Goal: Information Seeking & Learning: Understand process/instructions

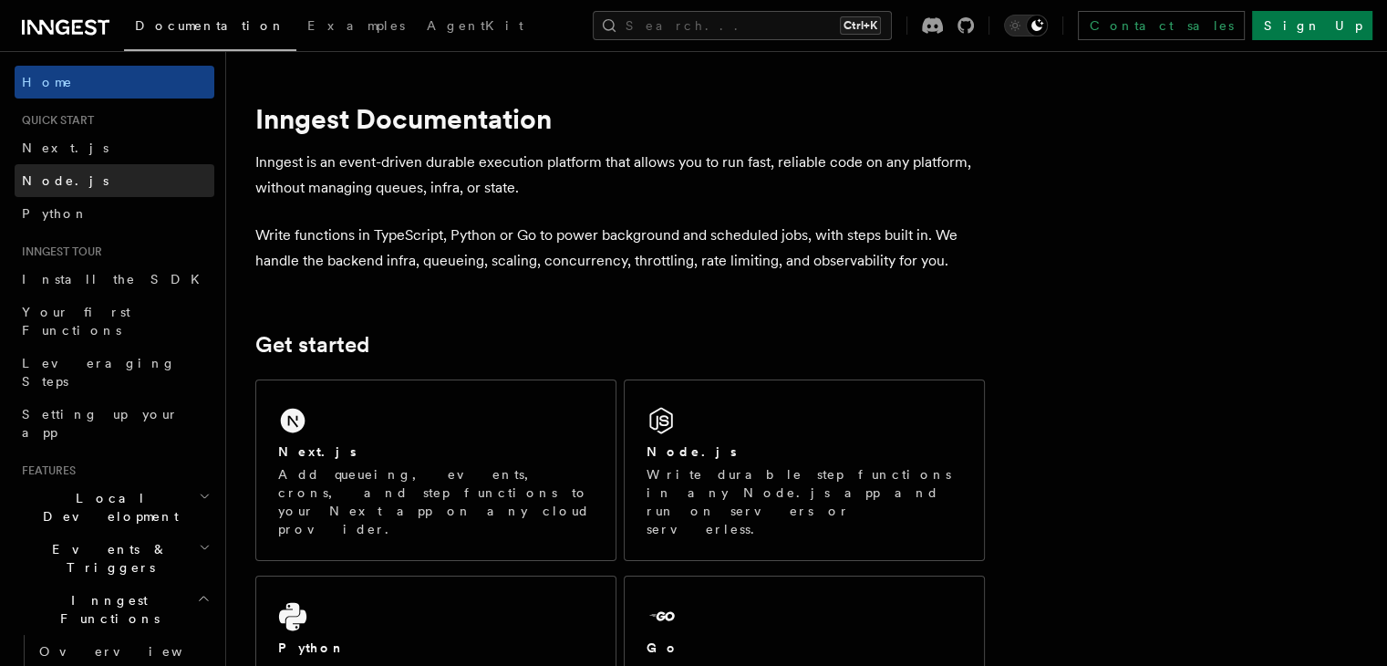
click at [73, 185] on link "Node.js" at bounding box center [115, 180] width 200 height 33
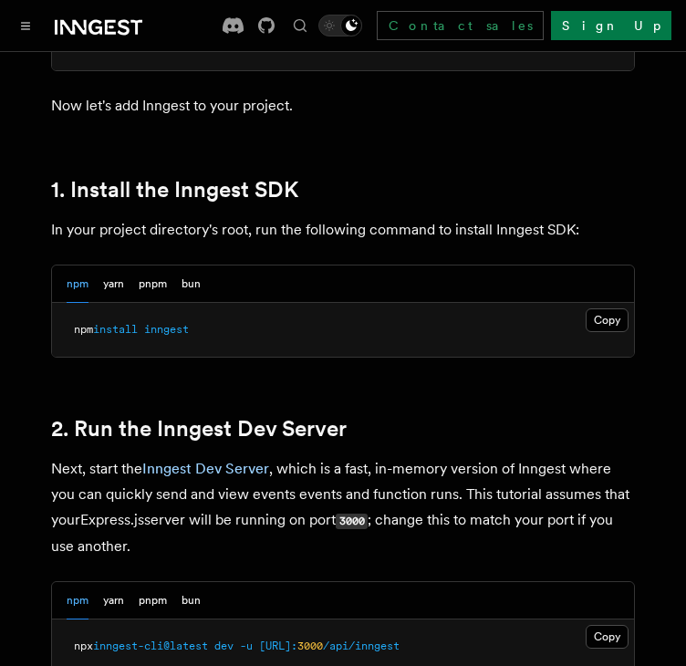
scroll to position [1134, 0]
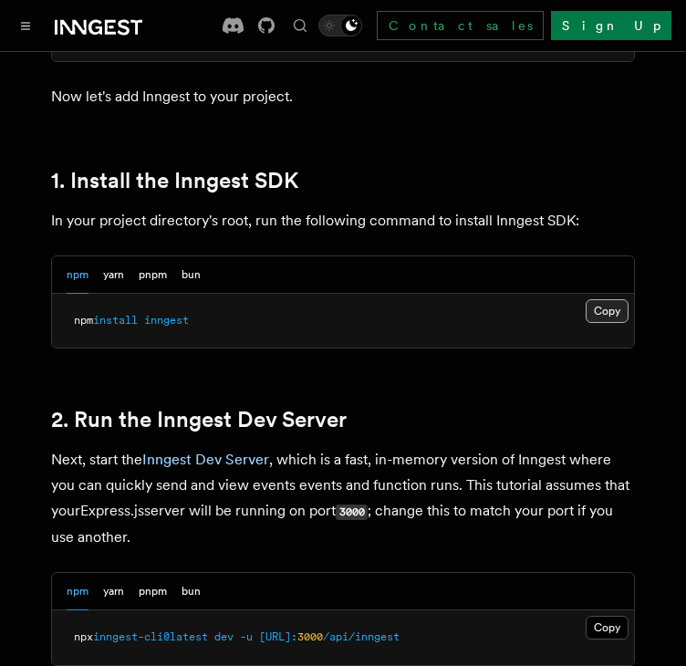
click at [613, 305] on button "Copy Copied" at bounding box center [606, 311] width 43 height 24
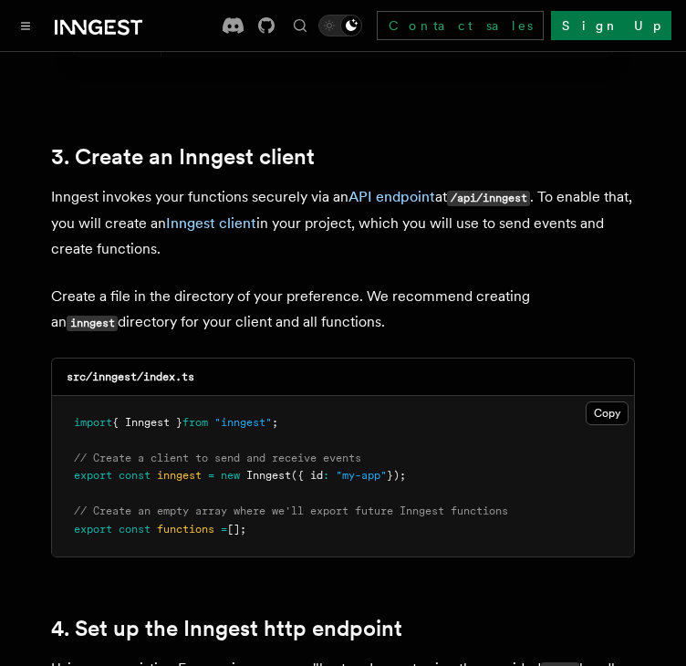
scroll to position [2259, 0]
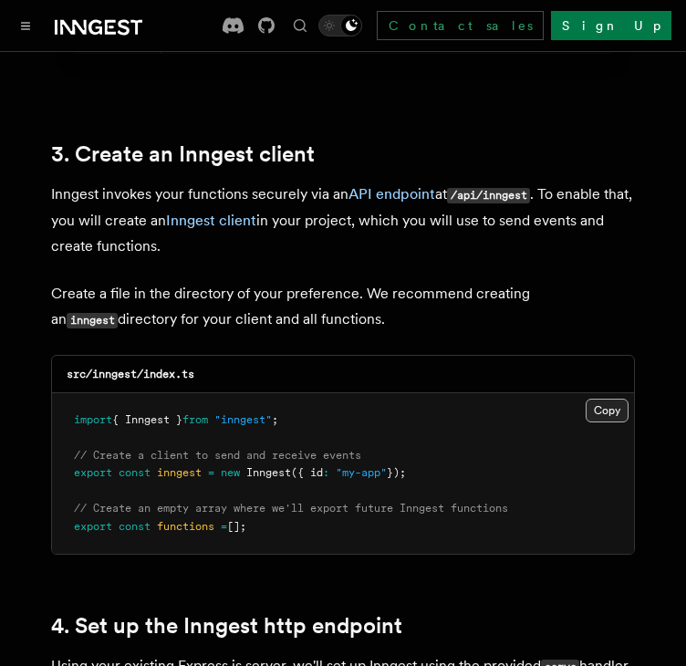
click at [607, 398] on button "Copy Copied" at bounding box center [606, 410] width 43 height 24
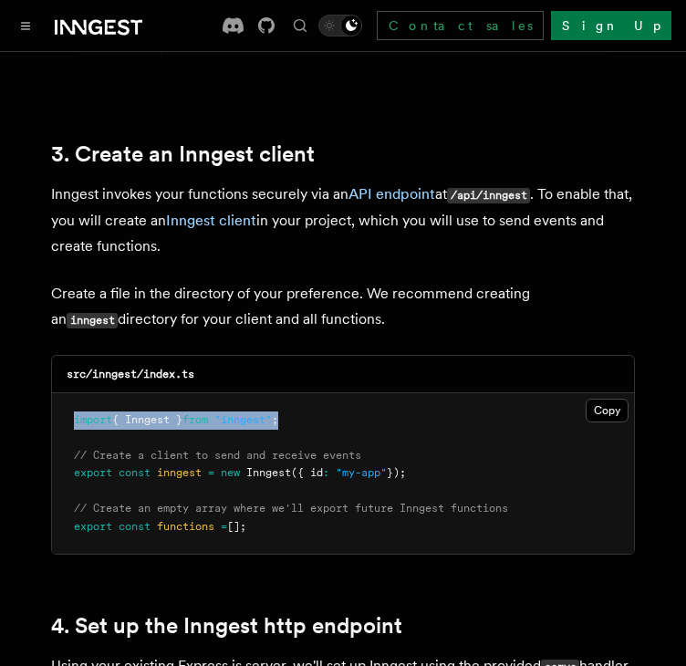
drag, startPoint x: 299, startPoint y: 396, endPoint x: 47, endPoint y: 398, distance: 251.6
copy span "import { Inngest } from "inngest" ;"
drag, startPoint x: 431, startPoint y: 446, endPoint x: 69, endPoint y: 452, distance: 362.0
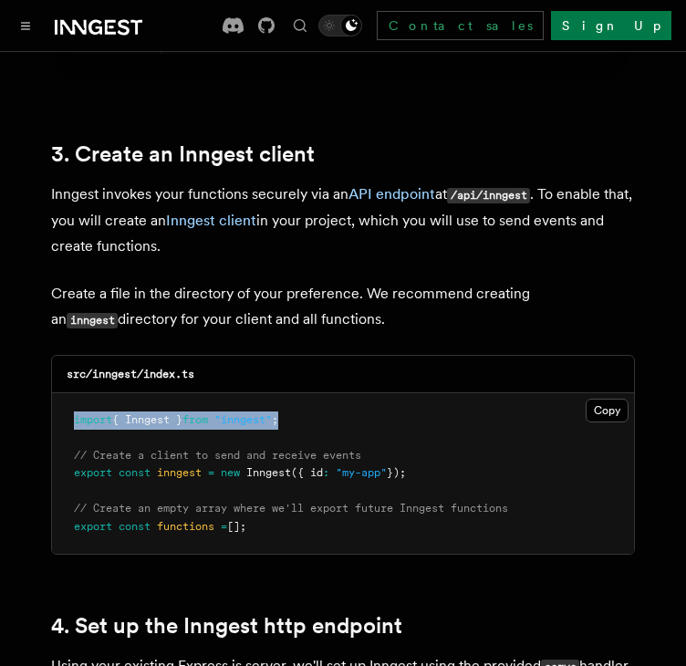
click at [69, 452] on pre "import { Inngest } from "inngest" ; // Create a client to send and receive even…" at bounding box center [343, 473] width 582 height 161
copy code "// Create a client to send and receive events export const inngest = new Innges…"
drag, startPoint x: 68, startPoint y: 480, endPoint x: 300, endPoint y: 515, distance: 234.1
click at [300, 515] on pre "import { Inngest } from "inngest" ; // Create a client to send and receive even…" at bounding box center [343, 473] width 582 height 161
copy code "// Create an empty array where we'll export future Inngest functions export con…"
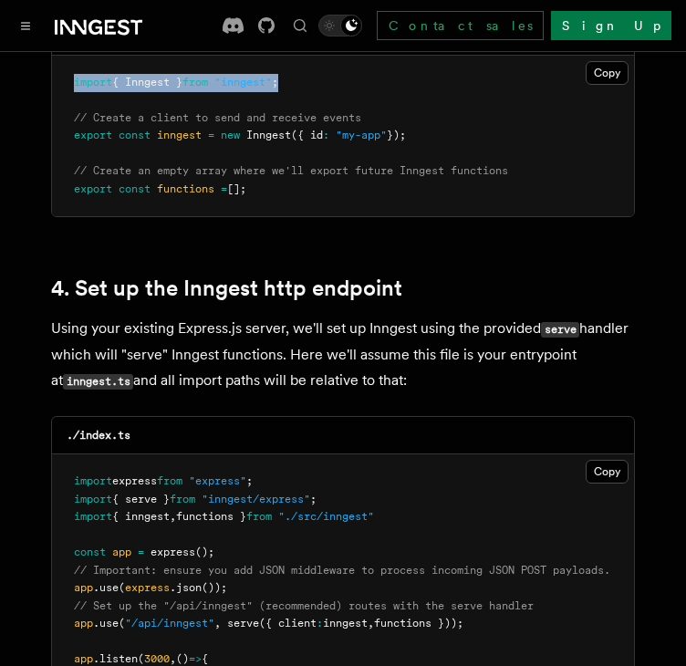
scroll to position [2598, 0]
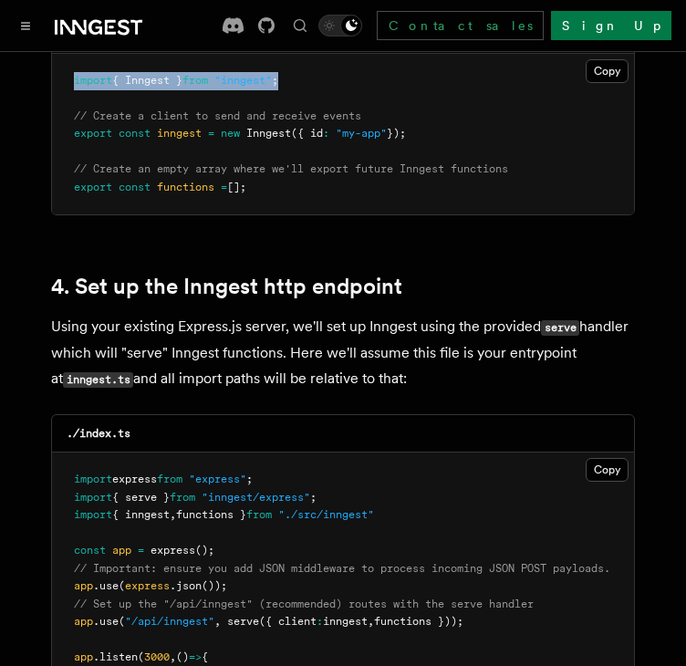
click at [444, 165] on pre "import { Inngest } from "inngest" ; // Create a client to send and receive even…" at bounding box center [343, 134] width 582 height 161
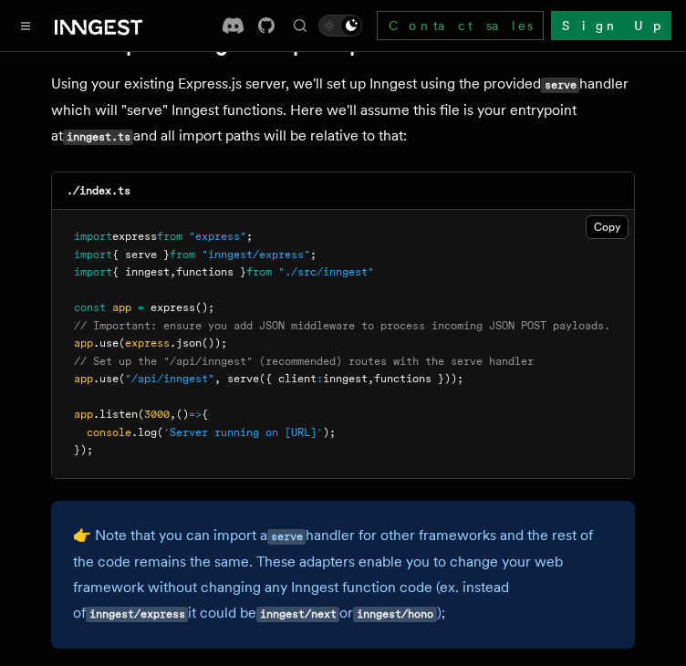
scroll to position [2843, 0]
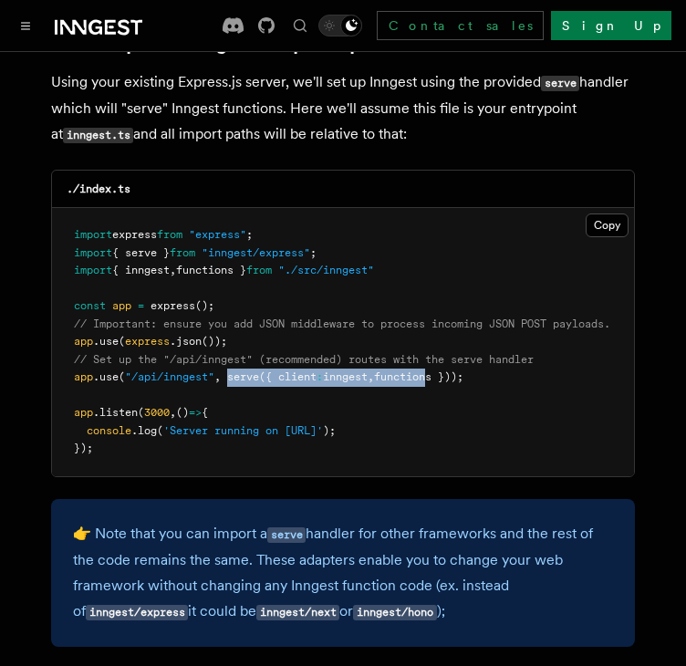
drag, startPoint x: 232, startPoint y: 355, endPoint x: 444, endPoint y: 356, distance: 212.4
click at [444, 370] on span "app .use ( "/api/inngest" , serve ({ client : inngest , functions }));" at bounding box center [268, 376] width 389 height 13
click at [444, 370] on span "functions }));" at bounding box center [418, 376] width 89 height 13
drag, startPoint x: 231, startPoint y: 356, endPoint x: 475, endPoint y: 359, distance: 244.4
click at [463, 370] on span "app .use ( "/api/inngest" , serve ({ client : inngest , functions }));" at bounding box center [268, 376] width 389 height 13
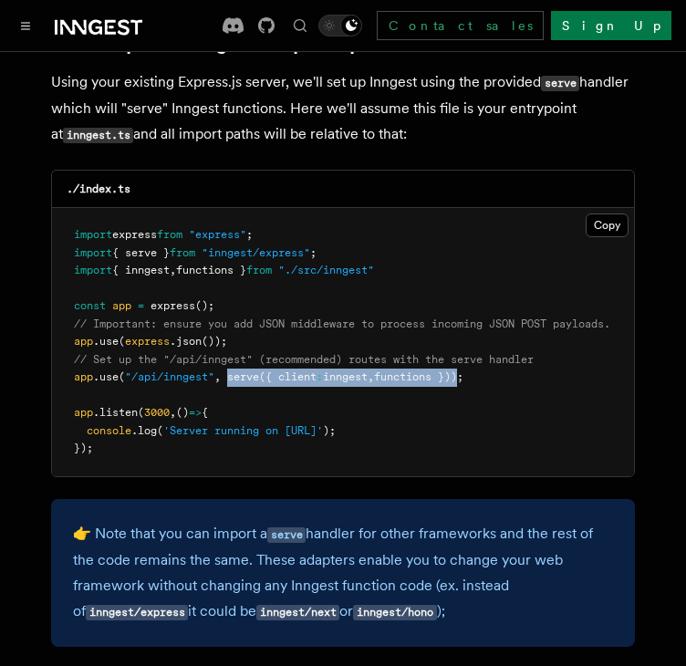
copy span "serve ({ client : inngest , functions })"
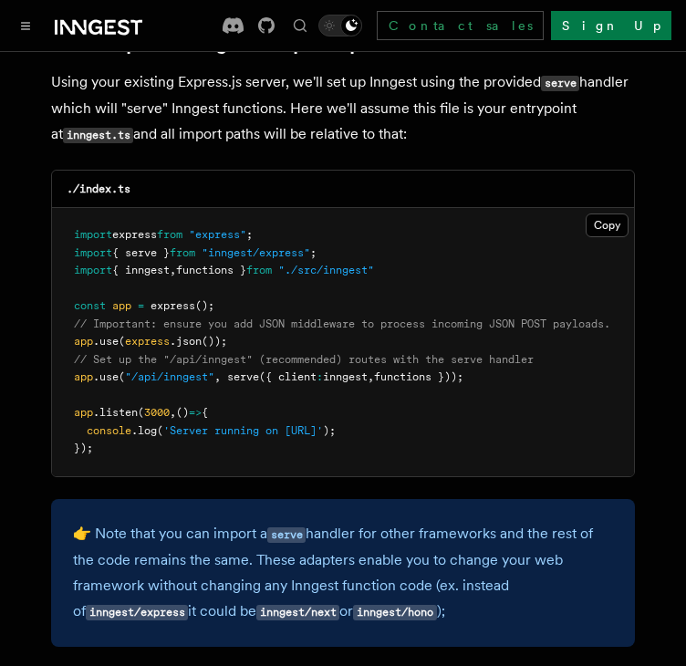
click at [456, 382] on pre "import express from "express" ; import { serve } from "inngest/express" ; impor…" at bounding box center [343, 342] width 582 height 268
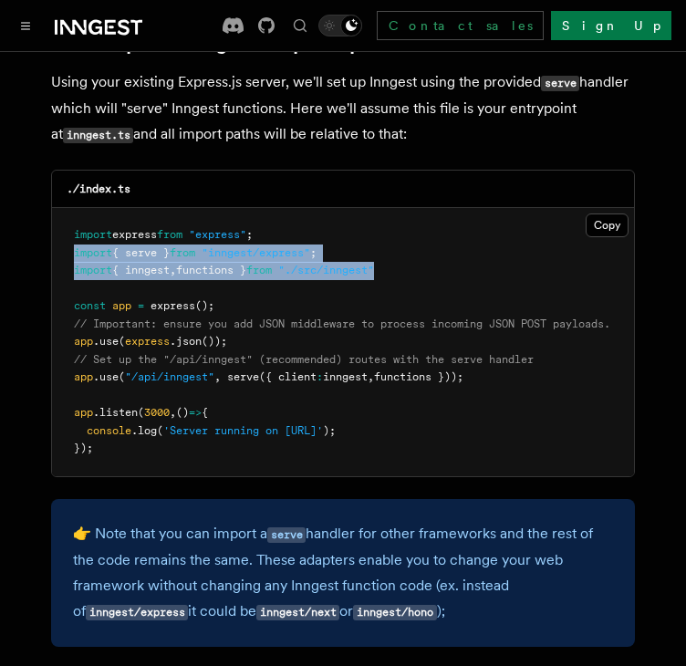
drag, startPoint x: 73, startPoint y: 231, endPoint x: 432, endPoint y: 254, distance: 360.0
click at [432, 254] on pre "import express from "express" ; import { serve } from "inngest/express" ; impor…" at bounding box center [343, 342] width 582 height 268
copy code "import { serve } from "inngest/express" ; import { inngest , functions } from "…"
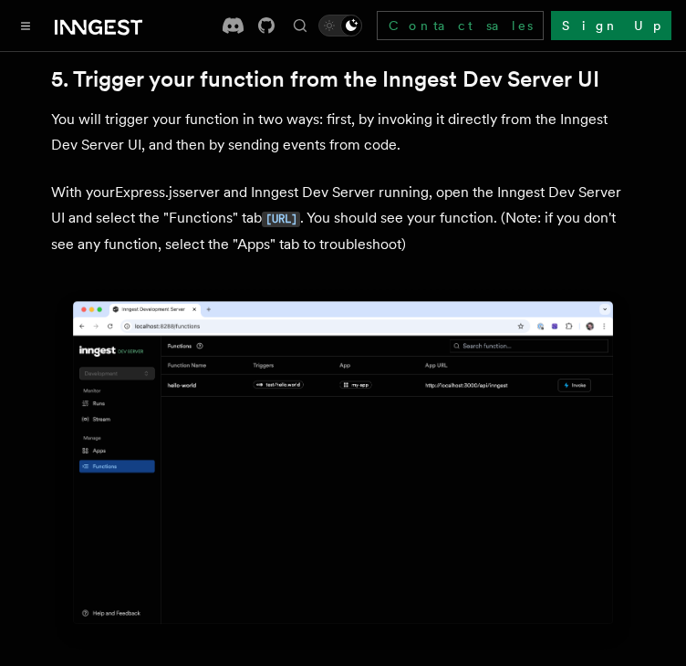
scroll to position [4436, 0]
